Goal: Task Accomplishment & Management: Complete application form

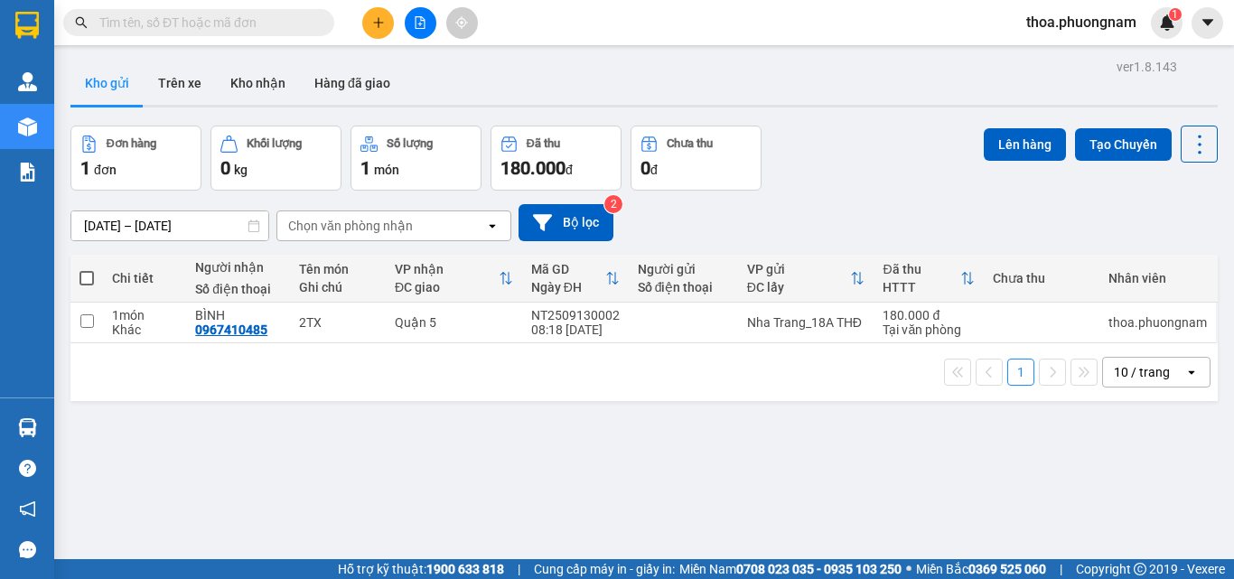
click at [380, 16] on icon "plus" at bounding box center [378, 22] width 13 height 13
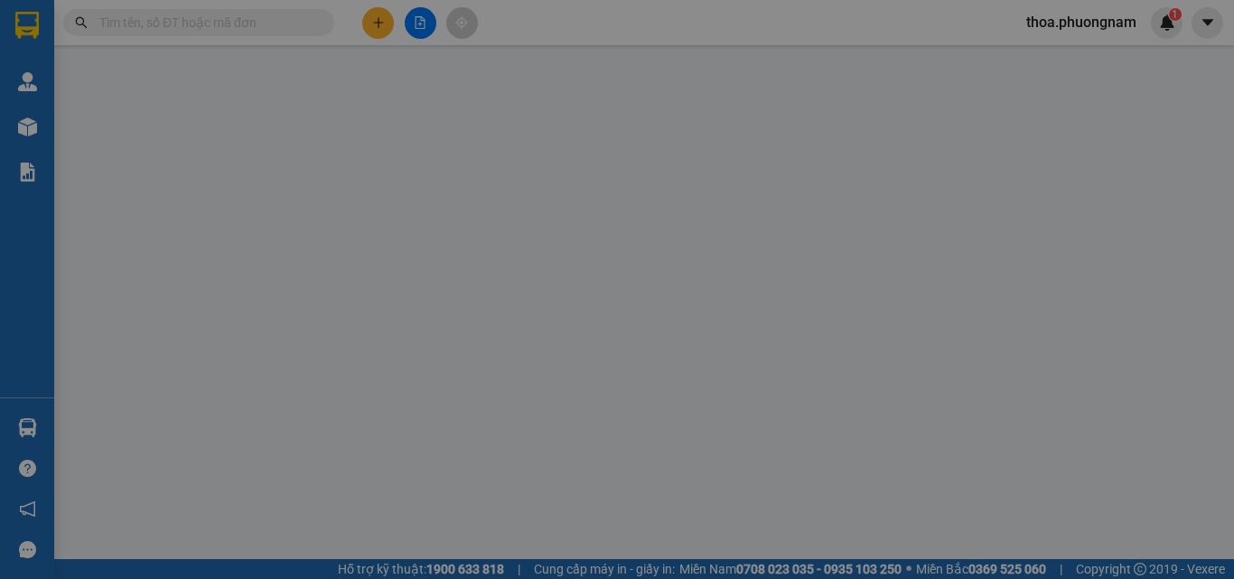
click at [380, 16] on div "Yêu cầu xuất hóa đơn điện tử" at bounding box center [294, 30] width 191 height 42
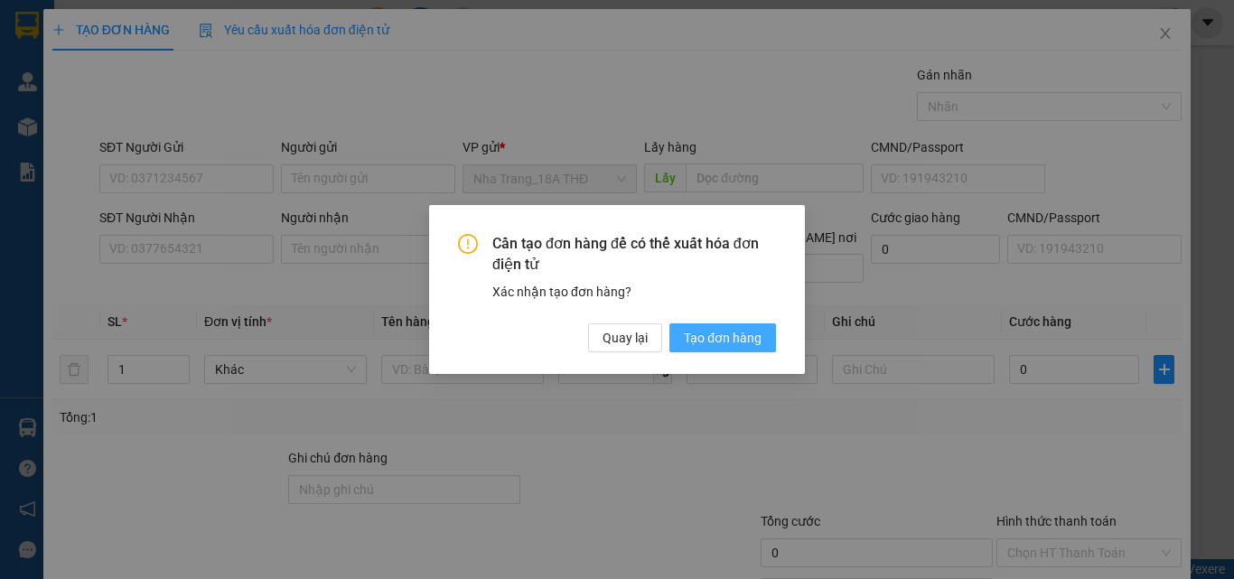
click at [761, 337] on span "Tạo đơn hàng" at bounding box center [723, 338] width 78 height 20
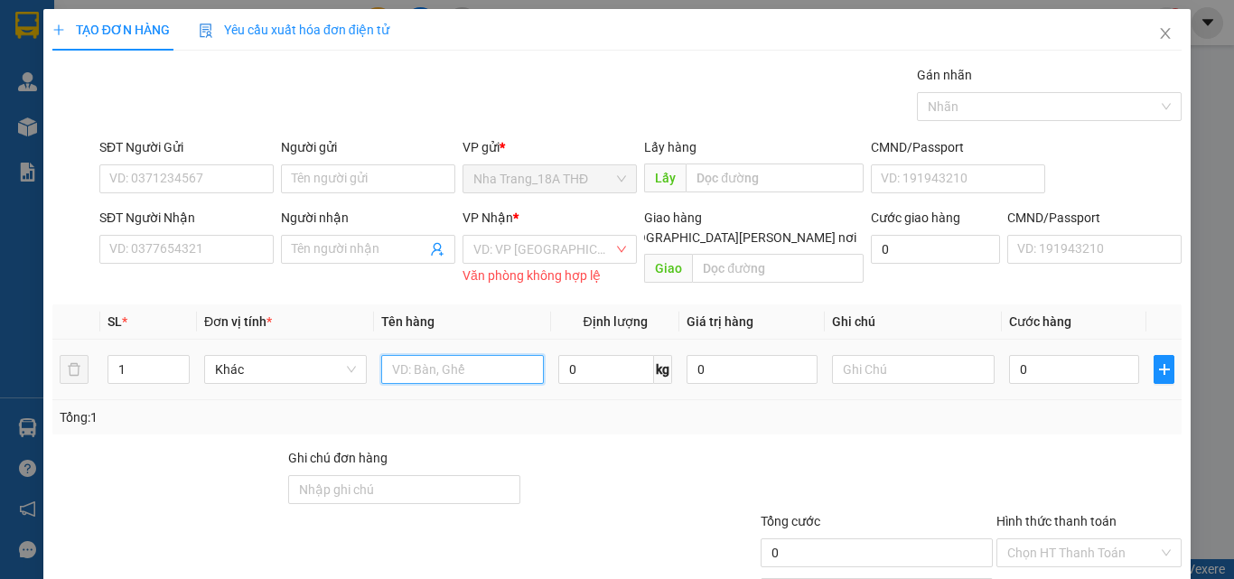
click at [436, 376] on input "text" at bounding box center [462, 369] width 163 height 29
type input "1 TX"
click at [1037, 374] on input "0" at bounding box center [1074, 369] width 130 height 29
type input "4"
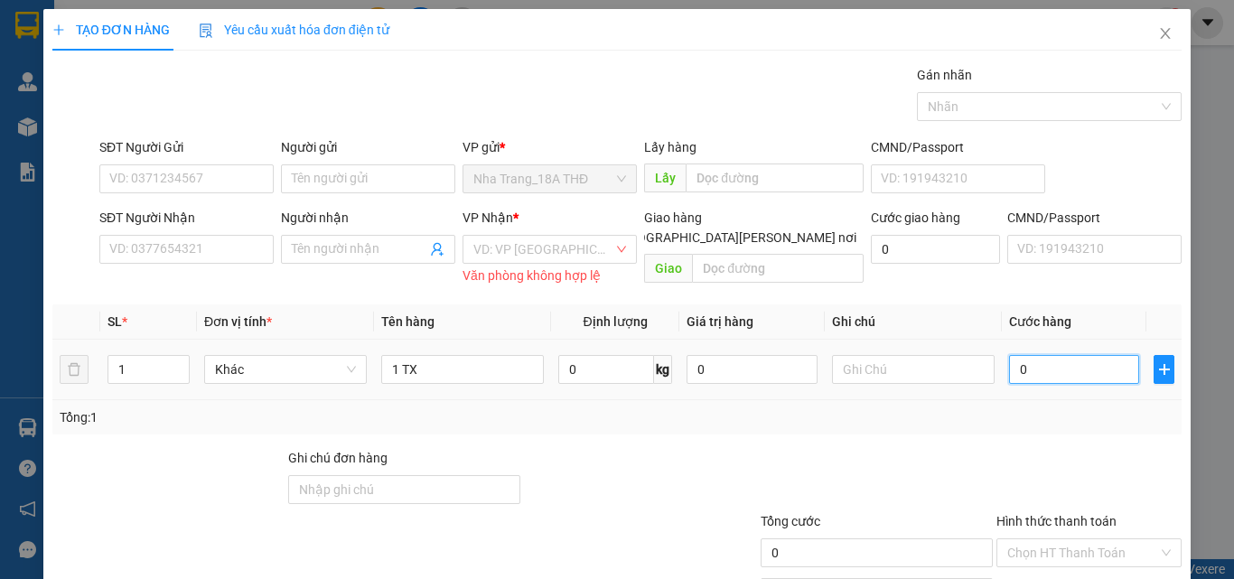
type input "4"
type input "40"
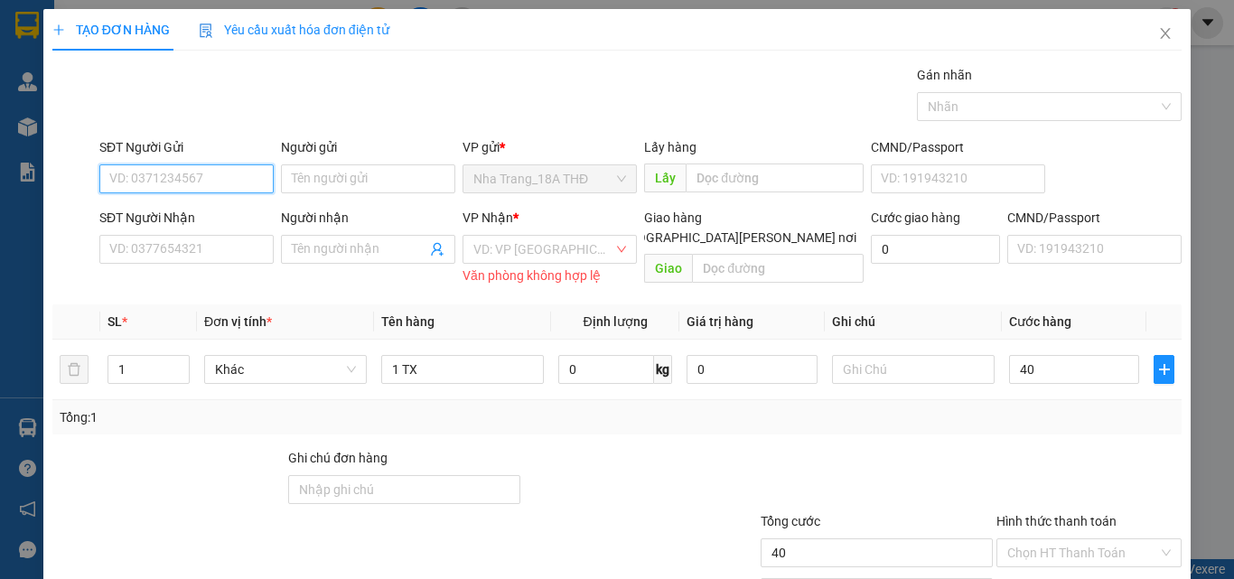
type input "40.000"
click at [138, 173] on input "SĐT Người Gửi" at bounding box center [186, 178] width 174 height 29
type input "0937554732"
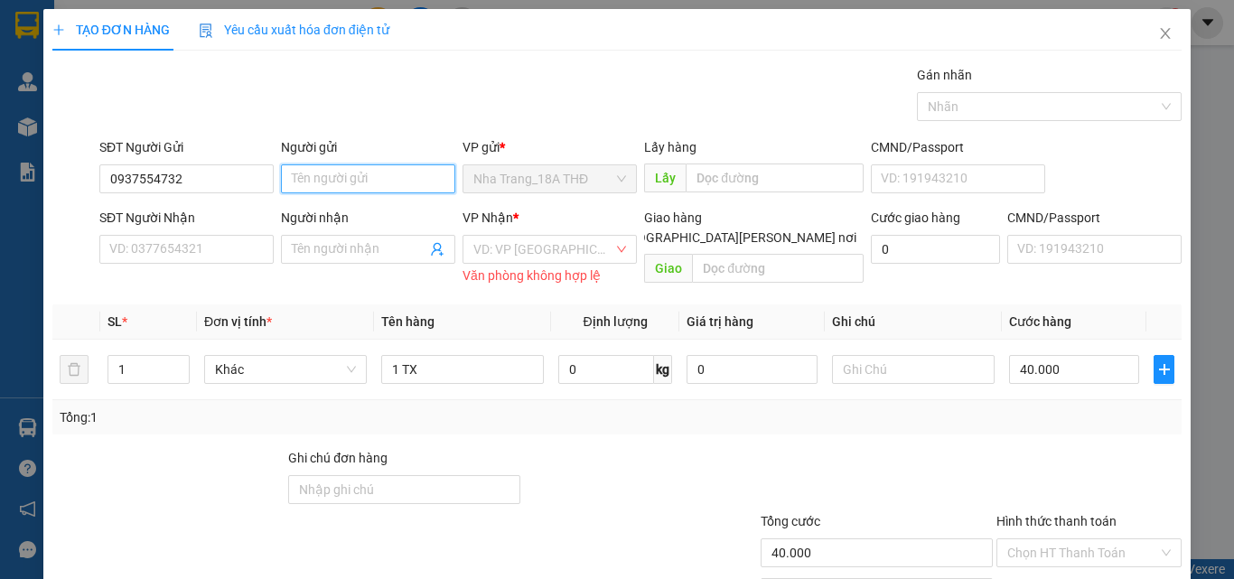
click at [331, 178] on input "Người gửi" at bounding box center [368, 178] width 174 height 29
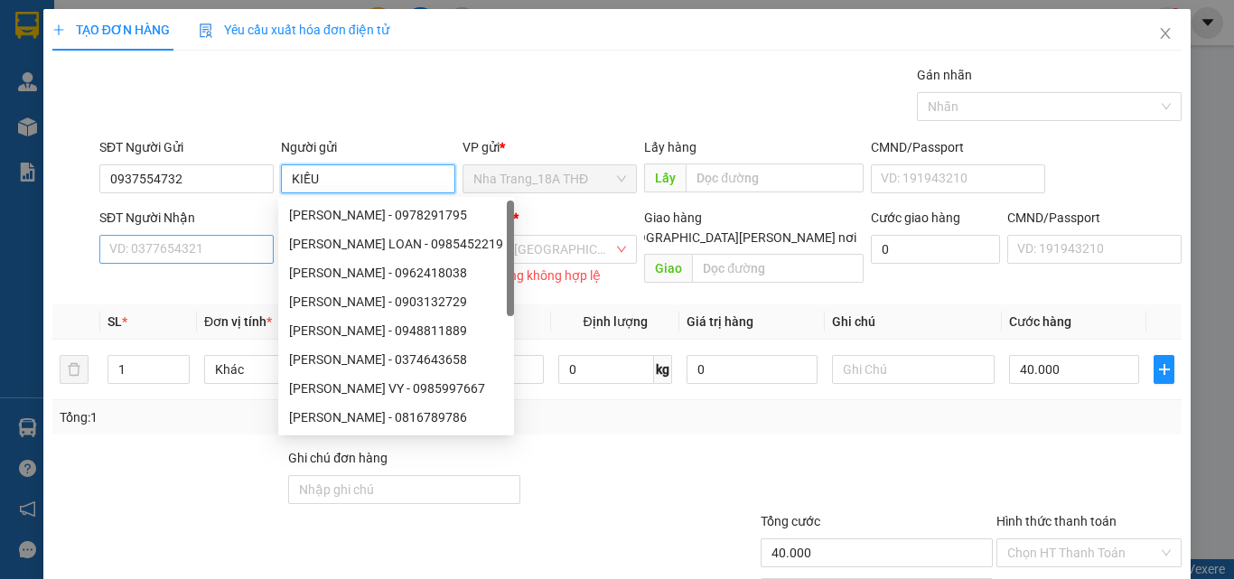
type input "KIỀU"
click at [181, 256] on input "SĐT Người Nhận" at bounding box center [186, 249] width 174 height 29
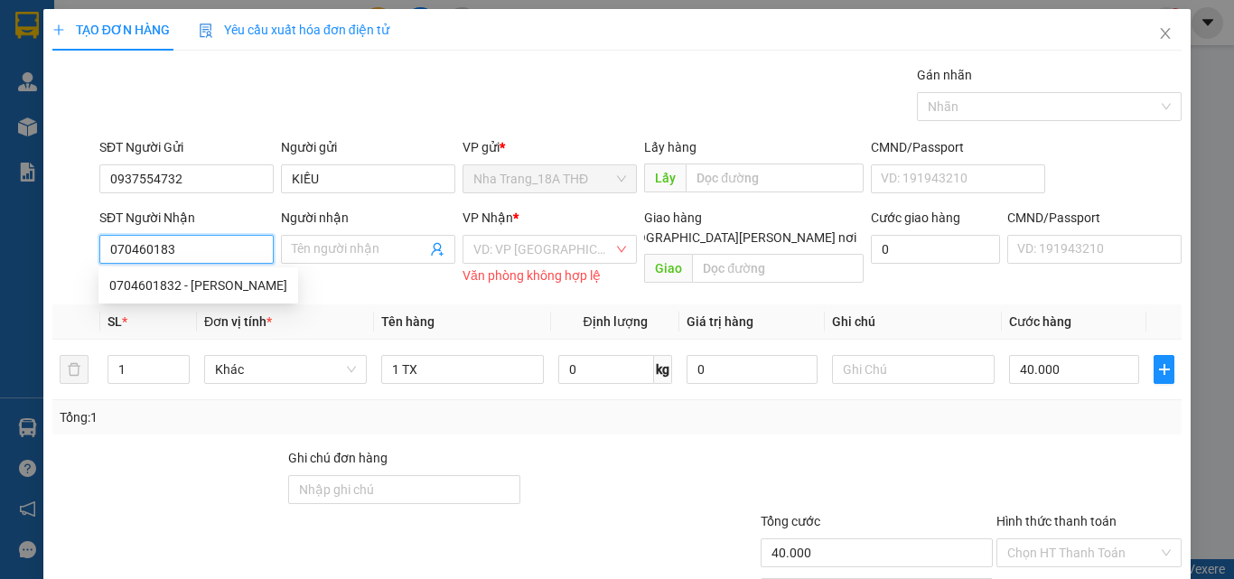
type input "0704601832"
click at [201, 283] on div "0704601832 - [PERSON_NAME]" at bounding box center [198, 286] width 178 height 20
type input "[PERSON_NAME]"
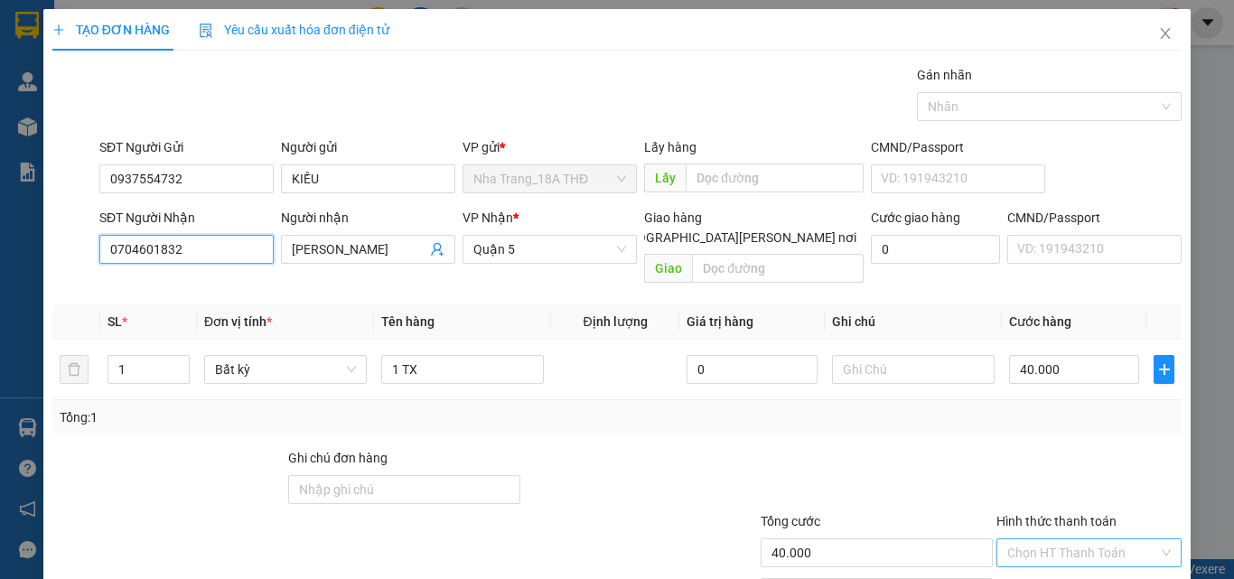
type input "0704601832"
click at [1048, 539] on input "Hình thức thanh toán" at bounding box center [1082, 552] width 151 height 27
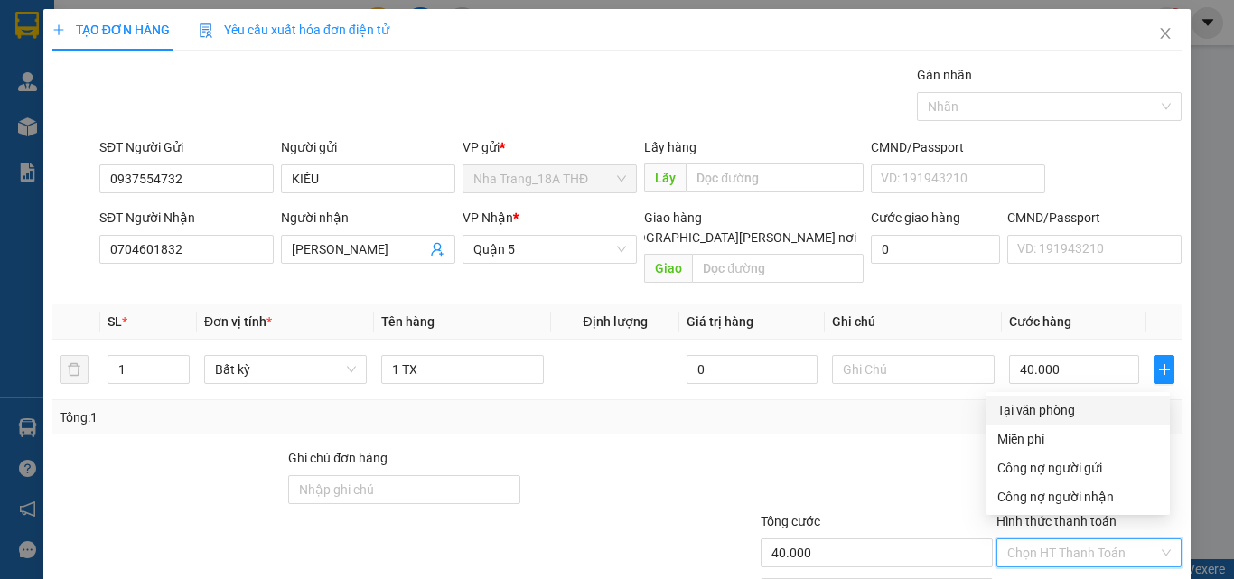
click at [1055, 415] on div "Tại văn phòng" at bounding box center [1078, 410] width 162 height 20
type input "0"
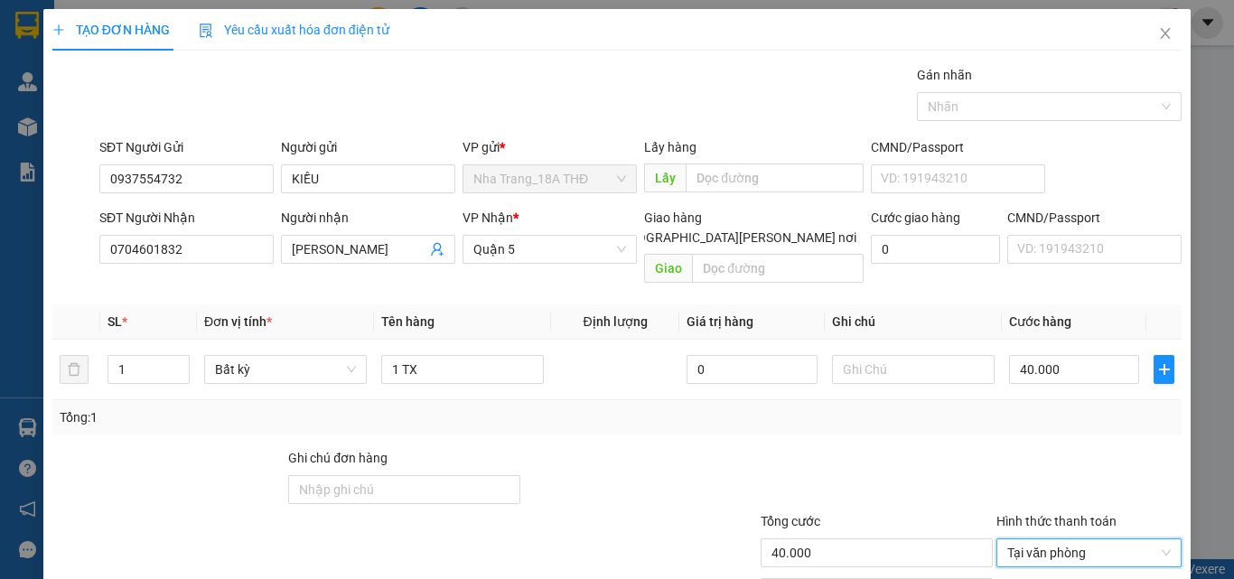
scroll to position [89, 0]
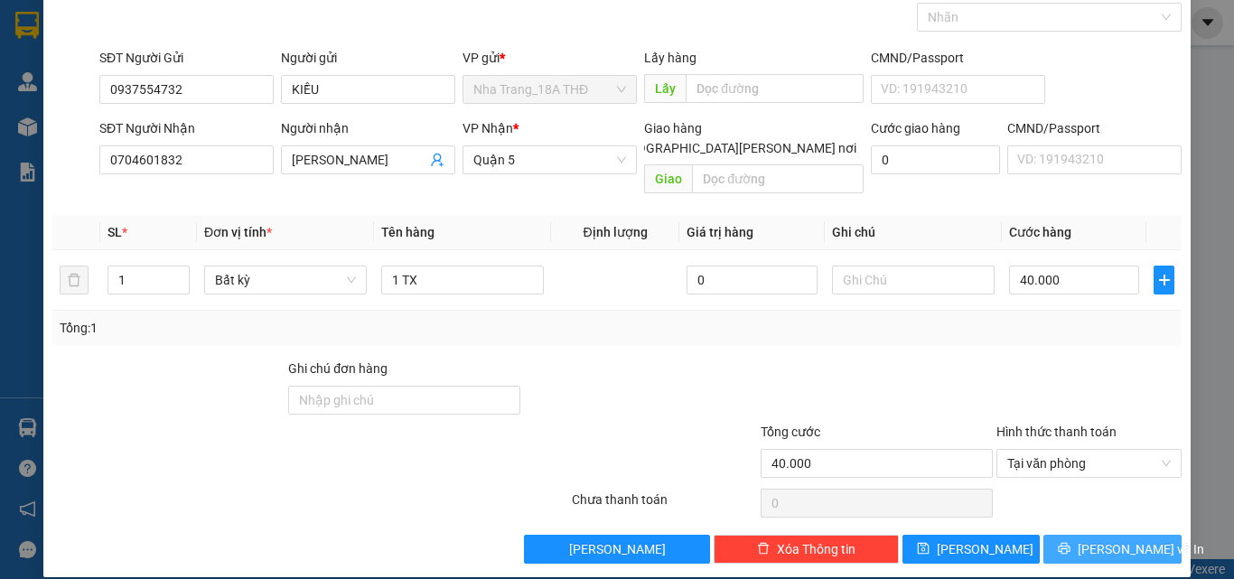
click at [1082, 538] on button "[PERSON_NAME] và In" at bounding box center [1113, 549] width 138 height 29
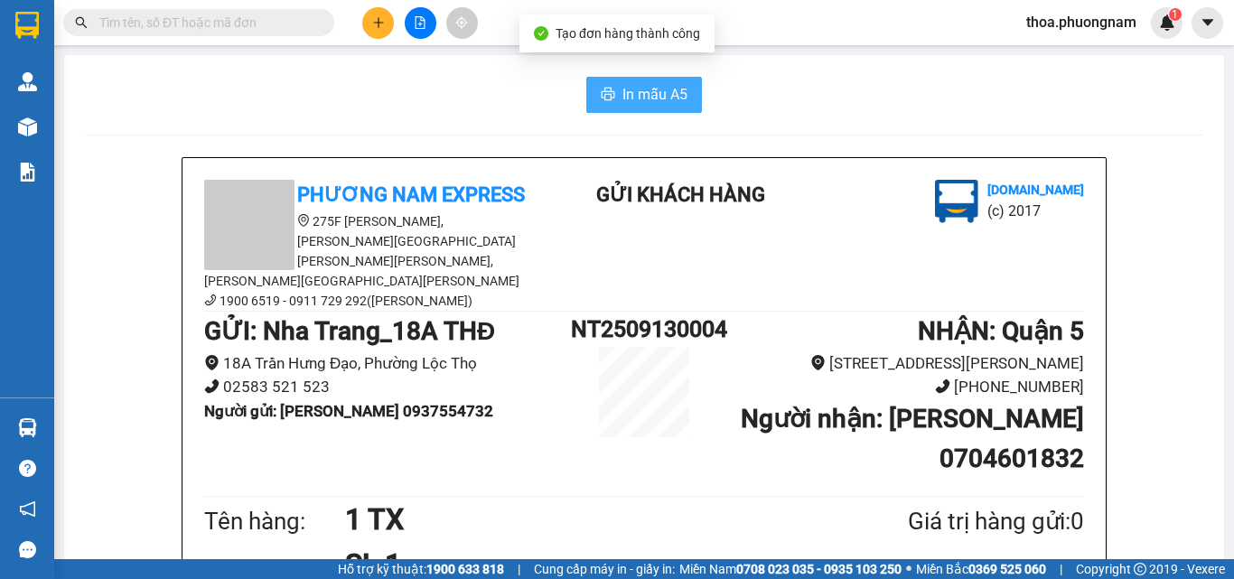
click at [650, 89] on span "In mẫu A5" at bounding box center [655, 94] width 65 height 23
